Goal: Navigation & Orientation: Find specific page/section

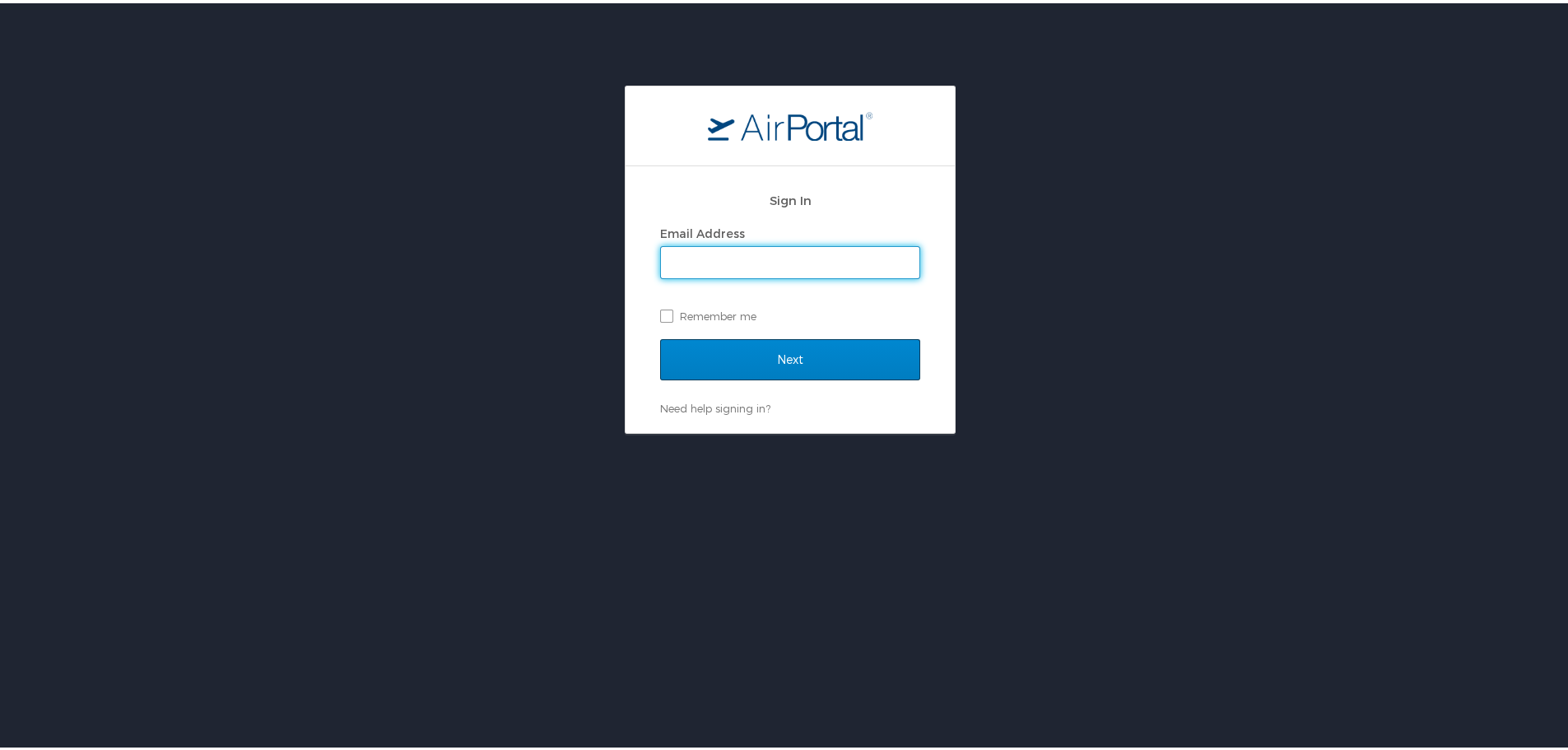
type input "[EMAIL_ADDRESS][DOMAIN_NAME]"
click at [759, 364] on input "Next" at bounding box center [791, 356] width 261 height 41
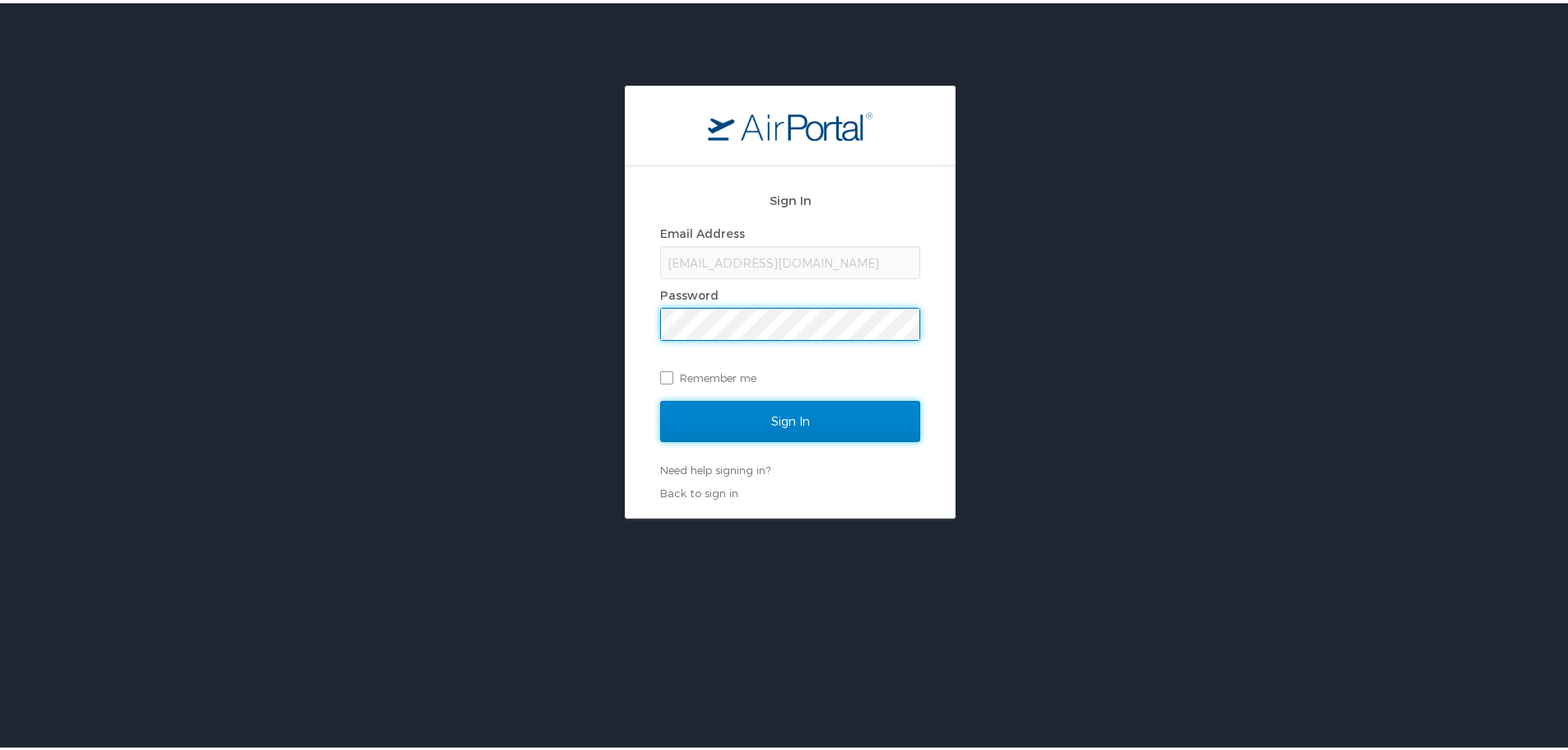
click at [854, 421] on input "Sign In" at bounding box center [791, 418] width 261 height 41
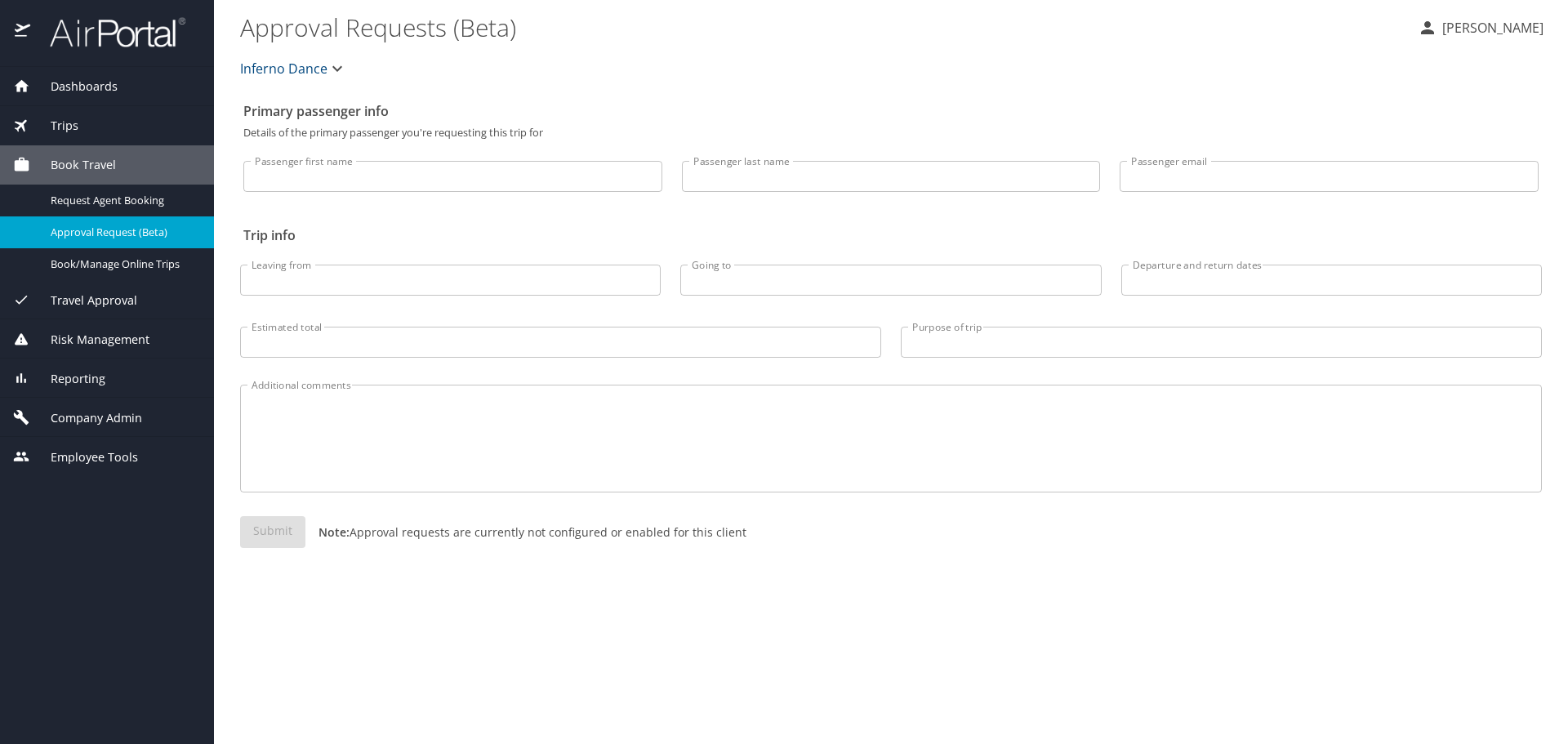
click at [77, 126] on div "Trips" at bounding box center [106, 126] width 187 height 18
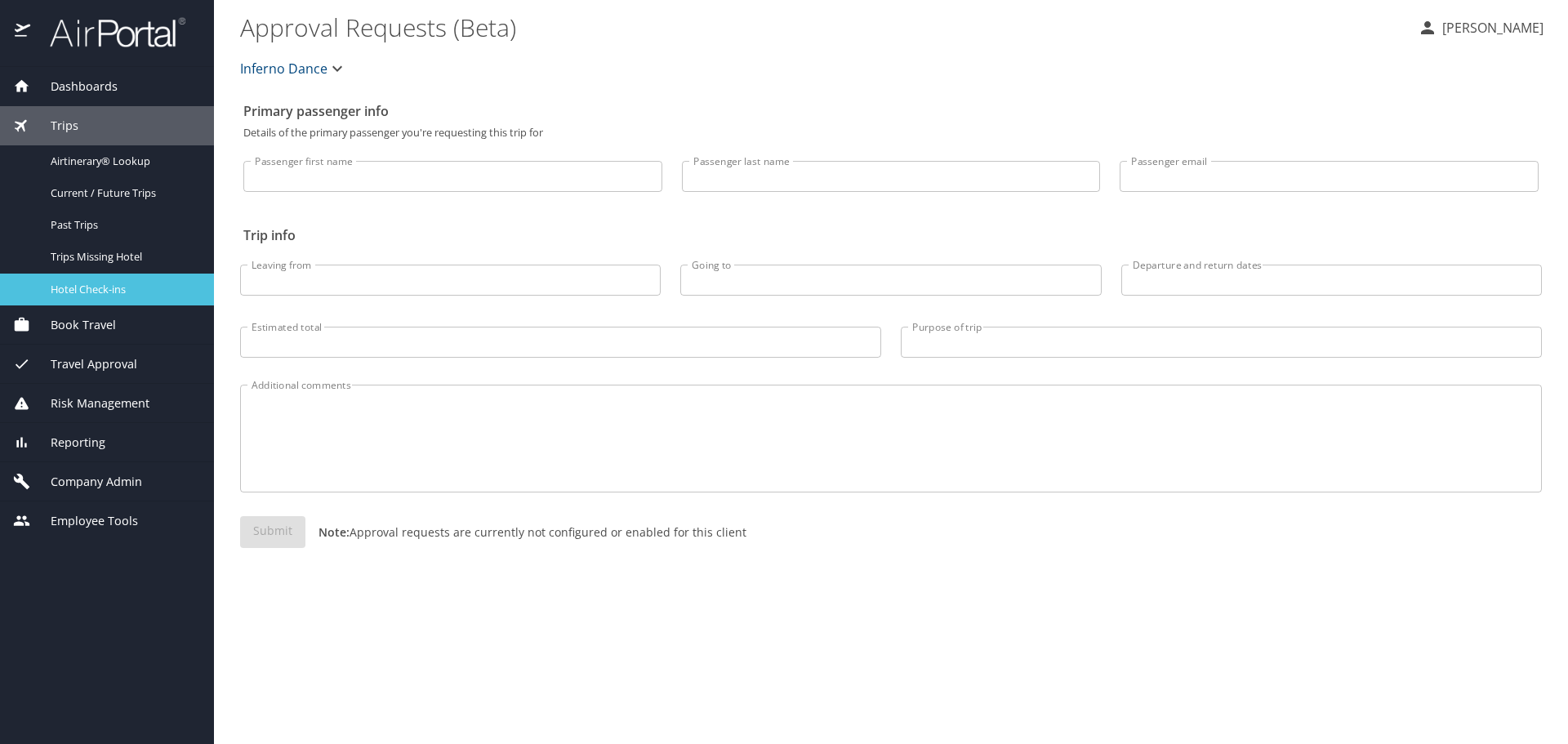
click at [126, 286] on span "Hotel Check-ins" at bounding box center [123, 290] width 144 height 15
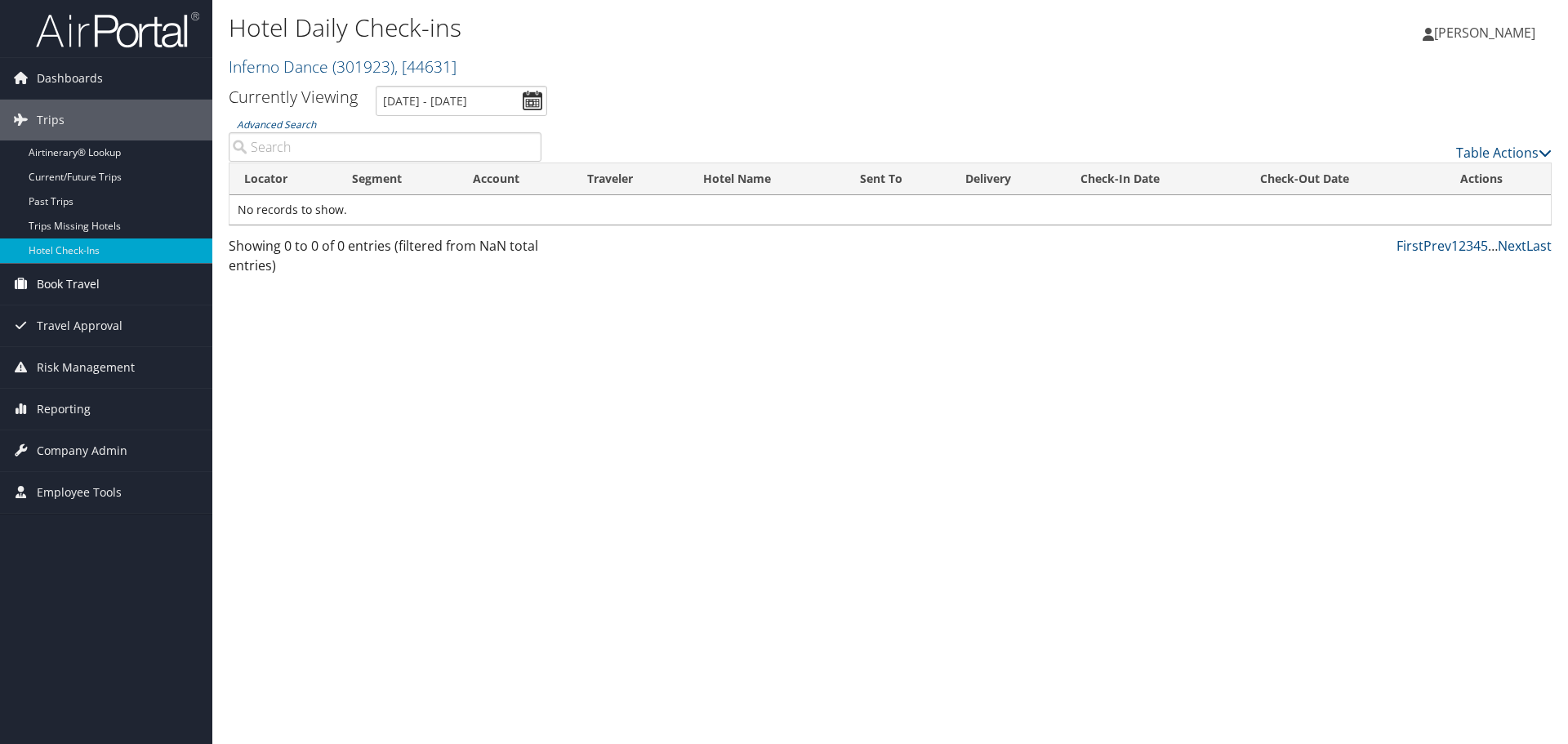
click at [131, 293] on link "Book Travel" at bounding box center [106, 284] width 212 height 41
click at [115, 374] on span "Travel Approval" at bounding box center [79, 374] width 86 height 41
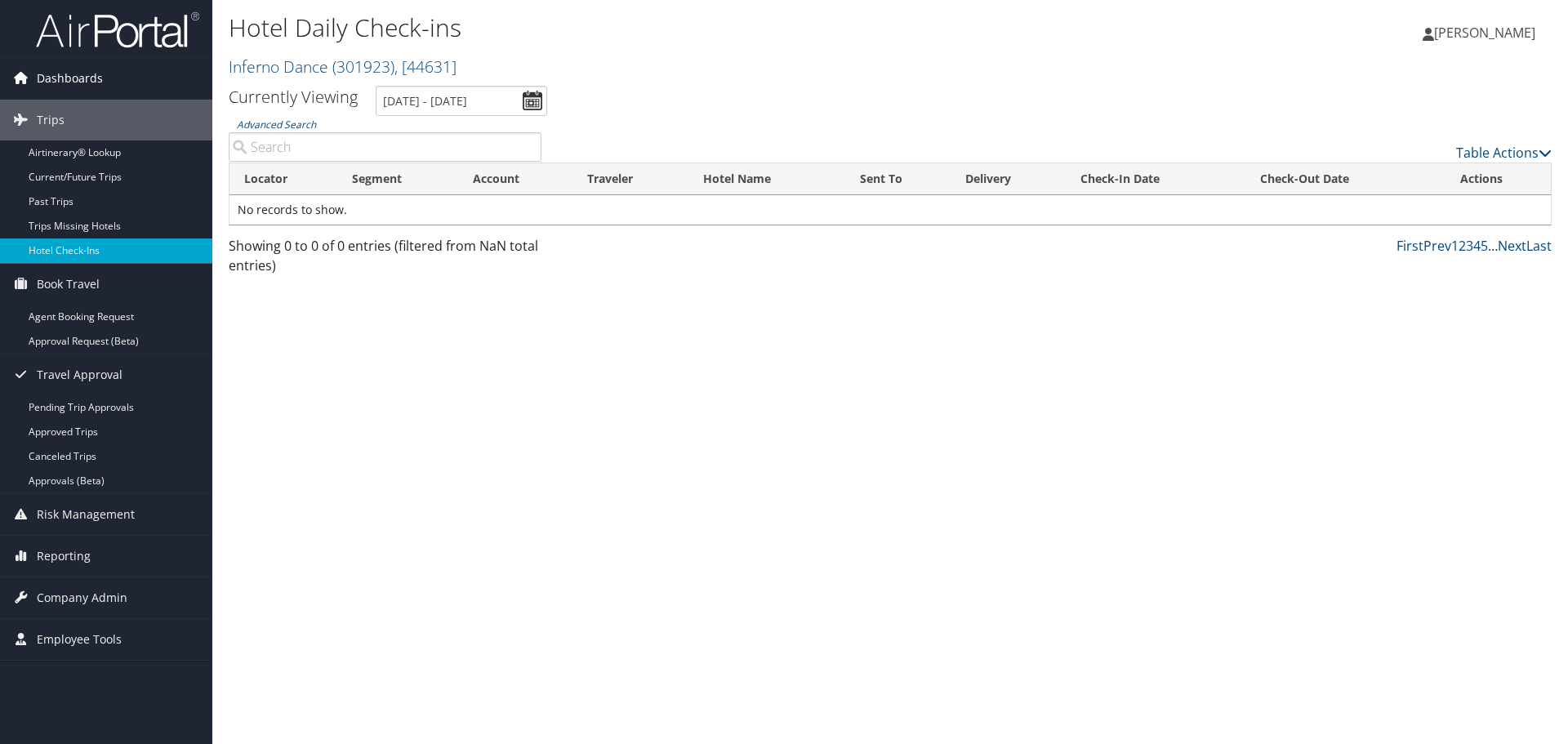
click at [93, 73] on span "Dashboards" at bounding box center [69, 78] width 66 height 41
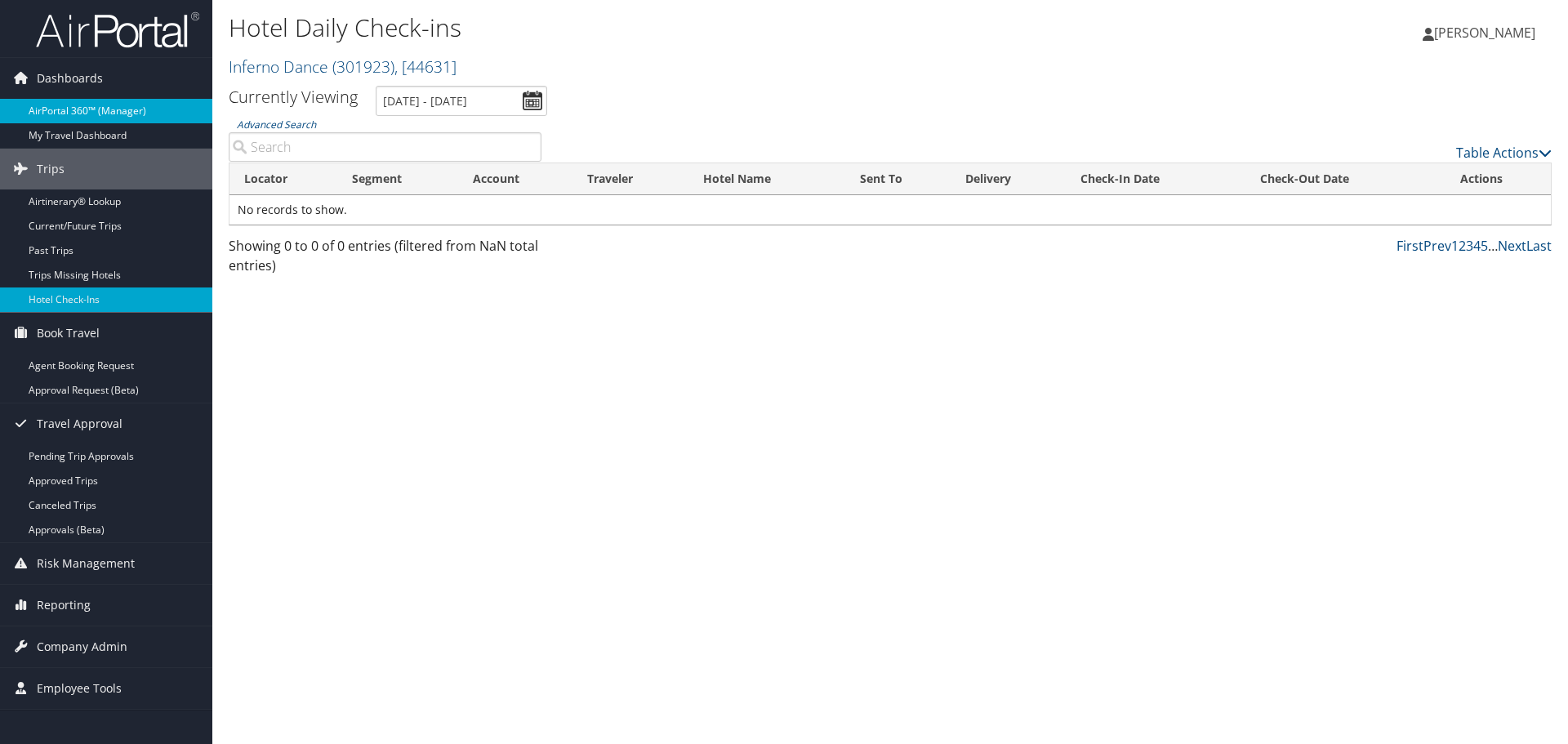
click at [114, 102] on link "AirPortal 360™ (Manager)" at bounding box center [106, 111] width 212 height 25
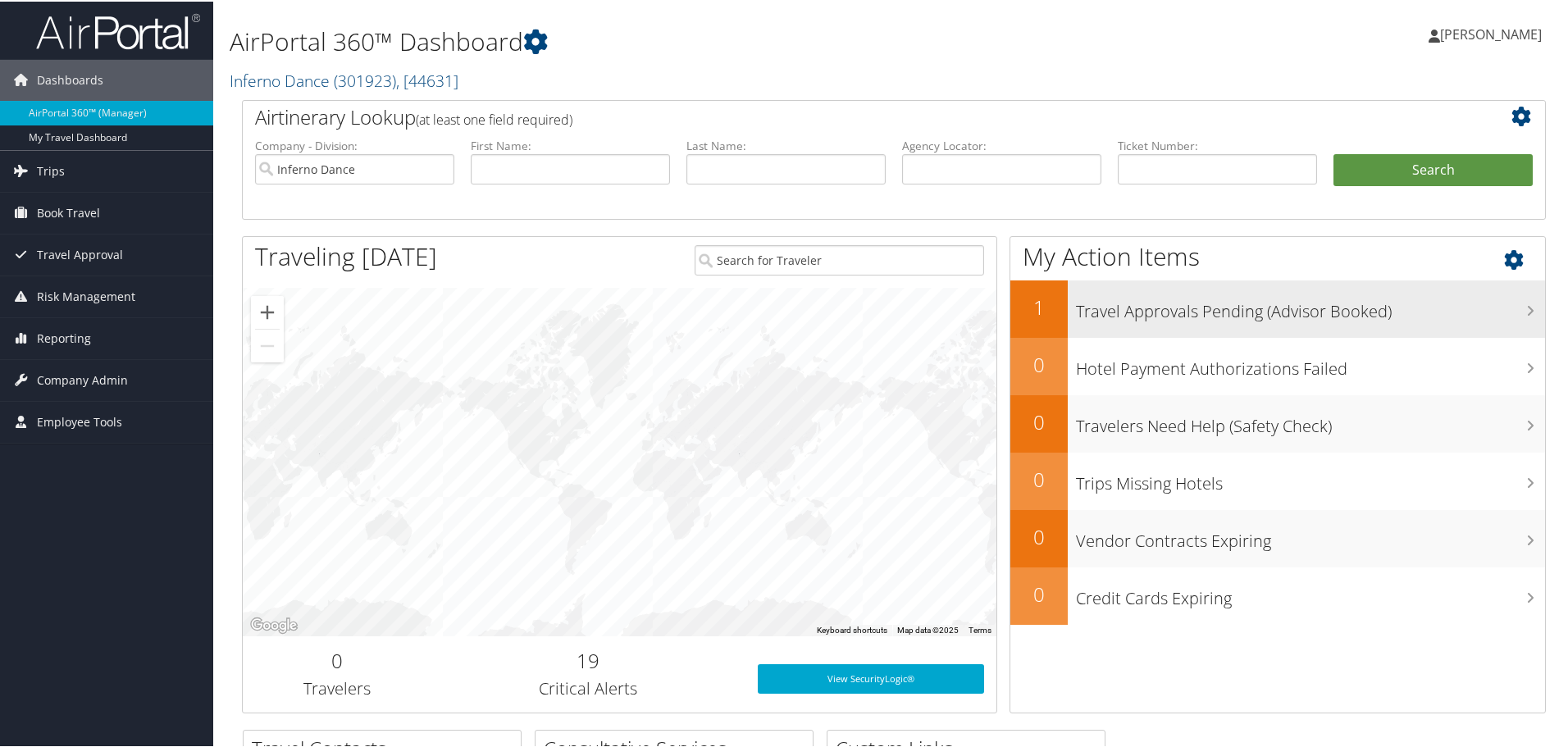
click at [1202, 307] on h3 "Travel Approvals Pending (Advisor Booked)" at bounding box center [1309, 306] width 469 height 31
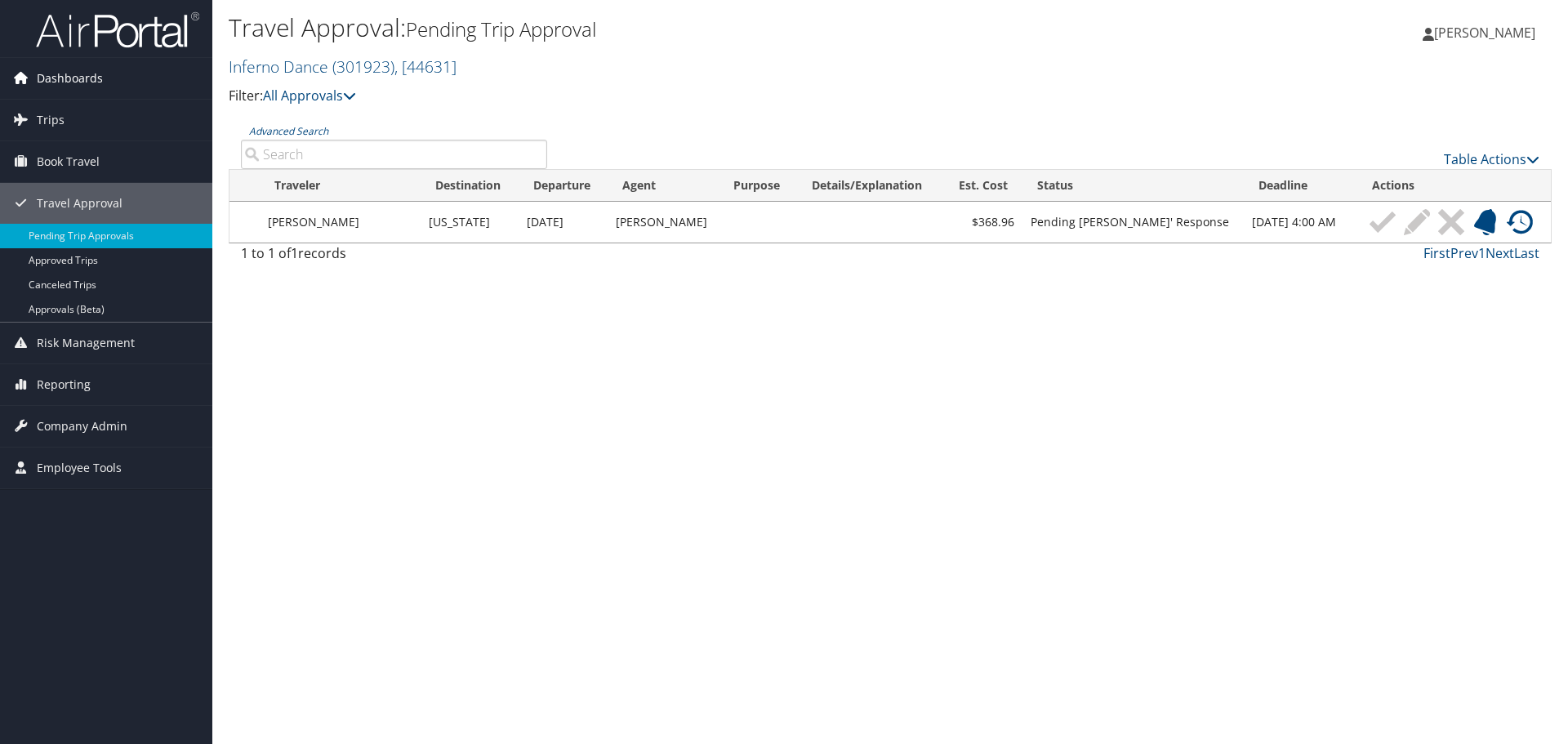
click at [111, 67] on link "Dashboards" at bounding box center [106, 78] width 212 height 41
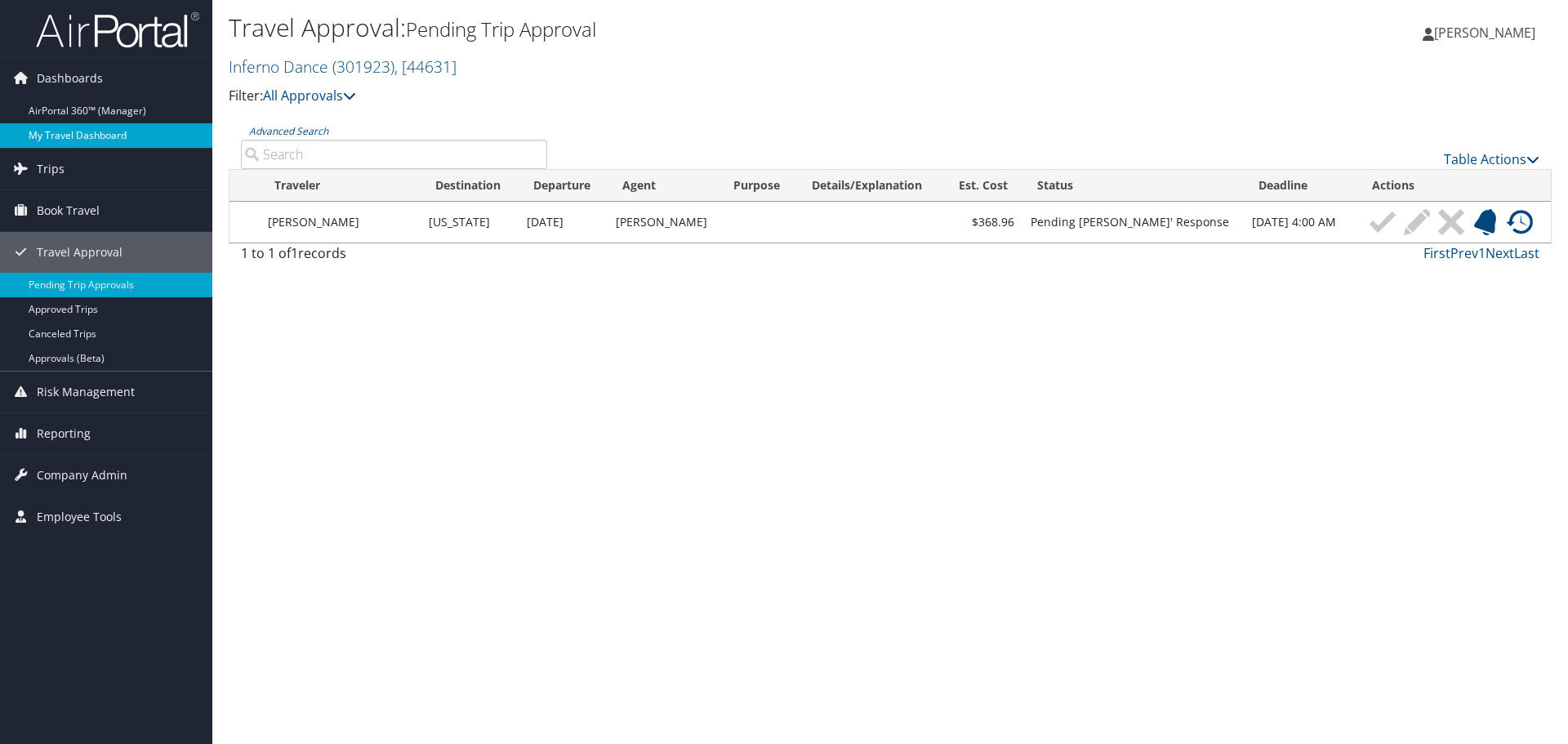
click at [113, 136] on link "My Travel Dashboard" at bounding box center [106, 135] width 212 height 25
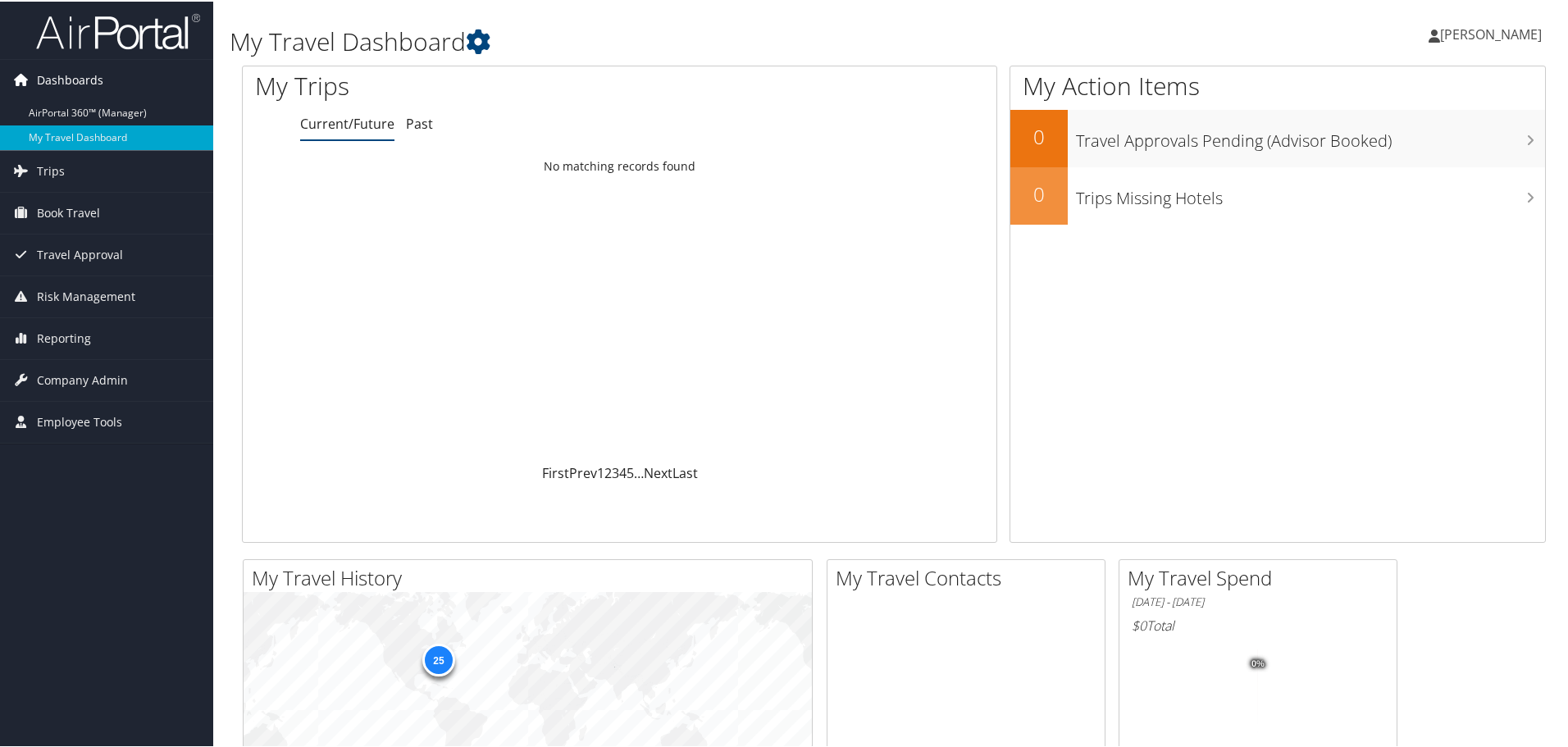
click at [106, 77] on link "Dashboards" at bounding box center [106, 79] width 213 height 41
